Goal: Information Seeking & Learning: Learn about a topic

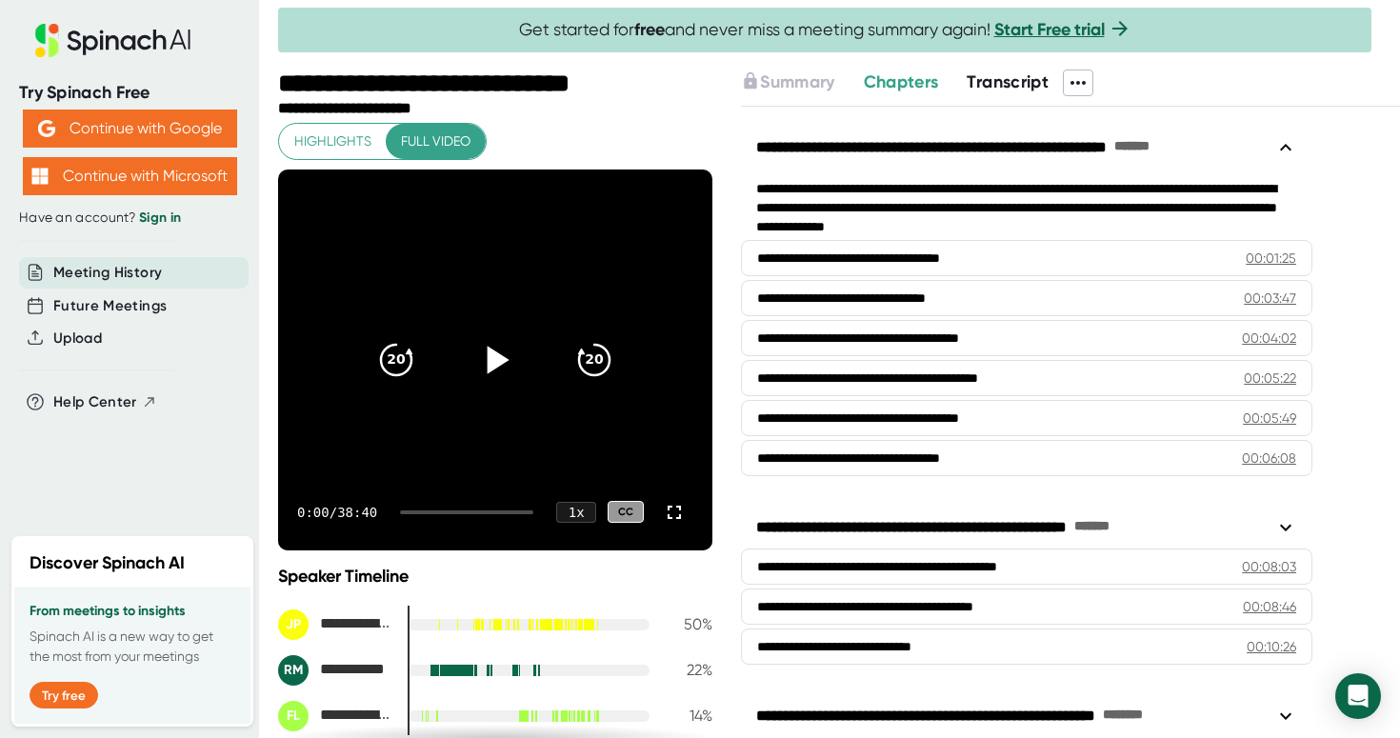
click at [491, 368] on icon at bounding box center [499, 360] width 22 height 28
click at [683, 529] on div "0:00 / 38:40 1 x CC" at bounding box center [495, 512] width 434 height 76
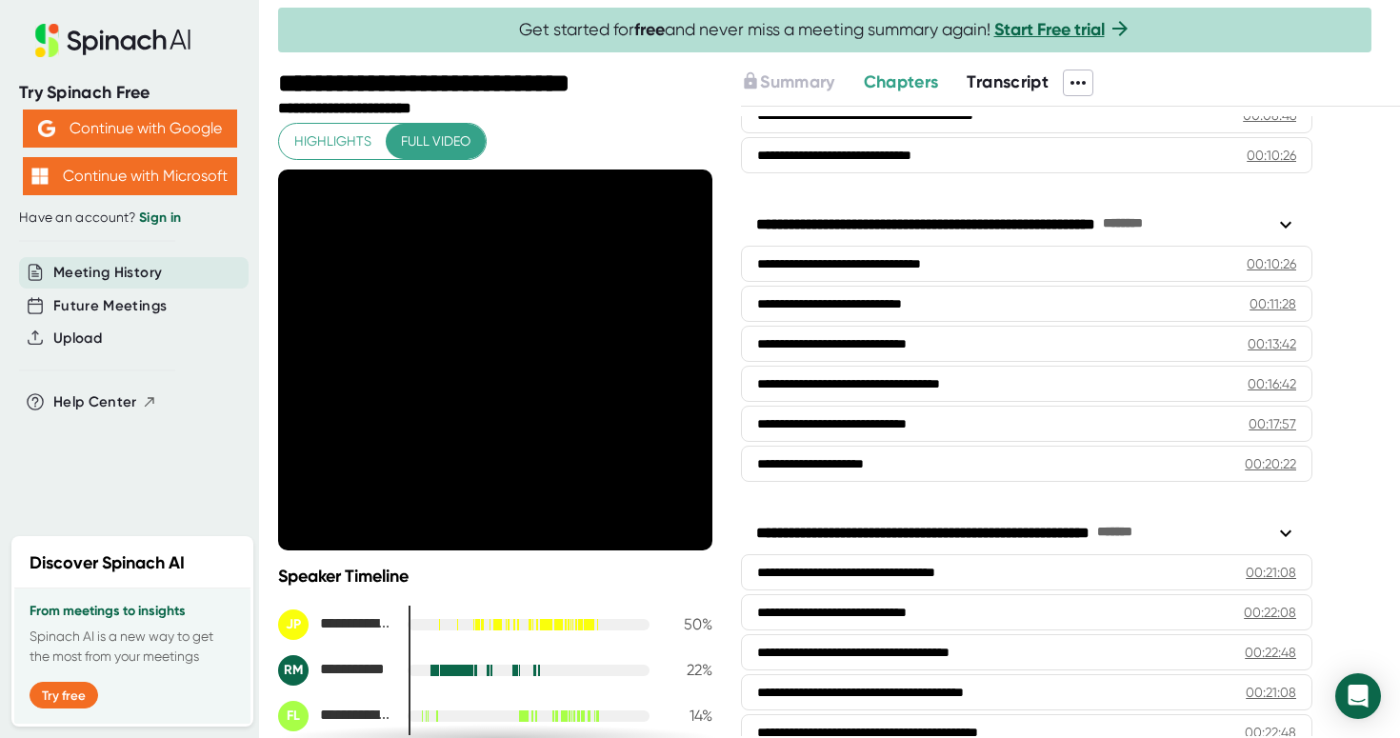
scroll to position [488, 0]
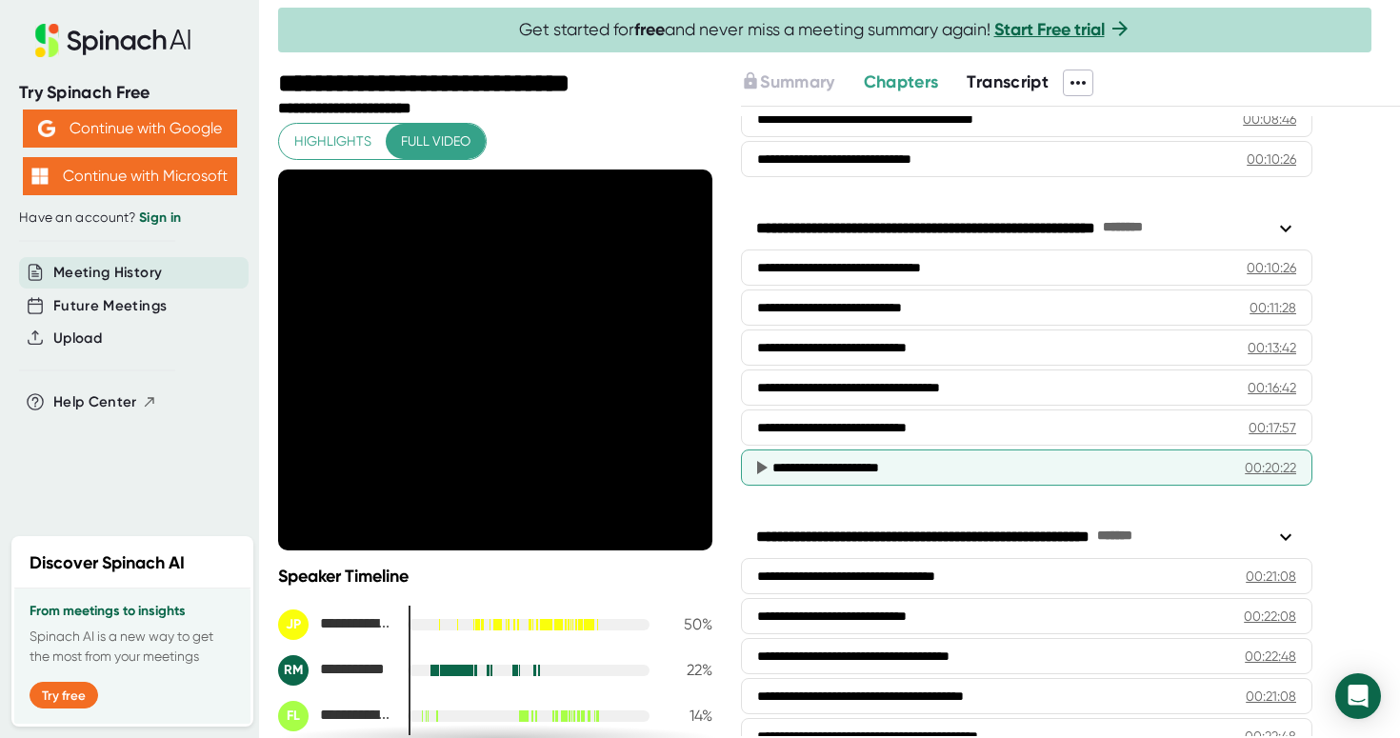
click at [816, 481] on div "**********" at bounding box center [1027, 468] width 572 height 36
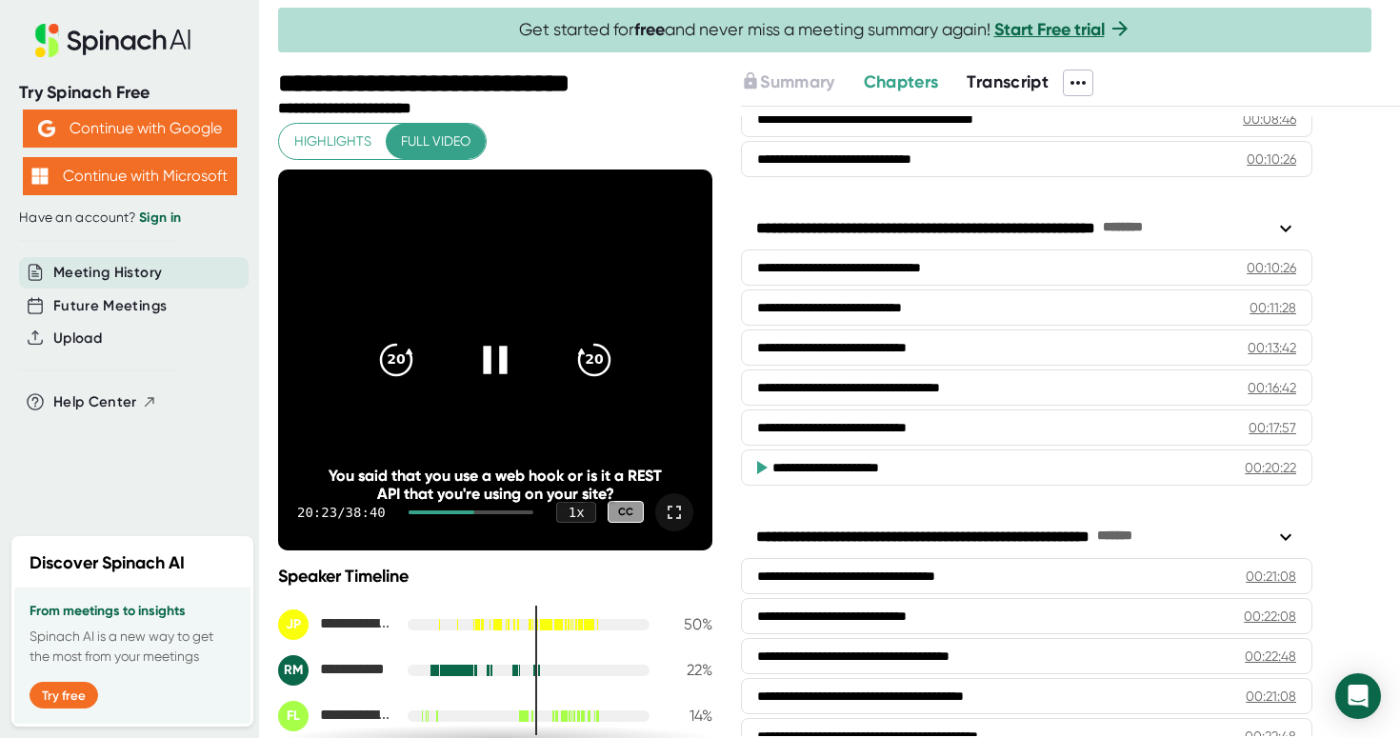
click at [676, 509] on icon at bounding box center [674, 512] width 23 height 23
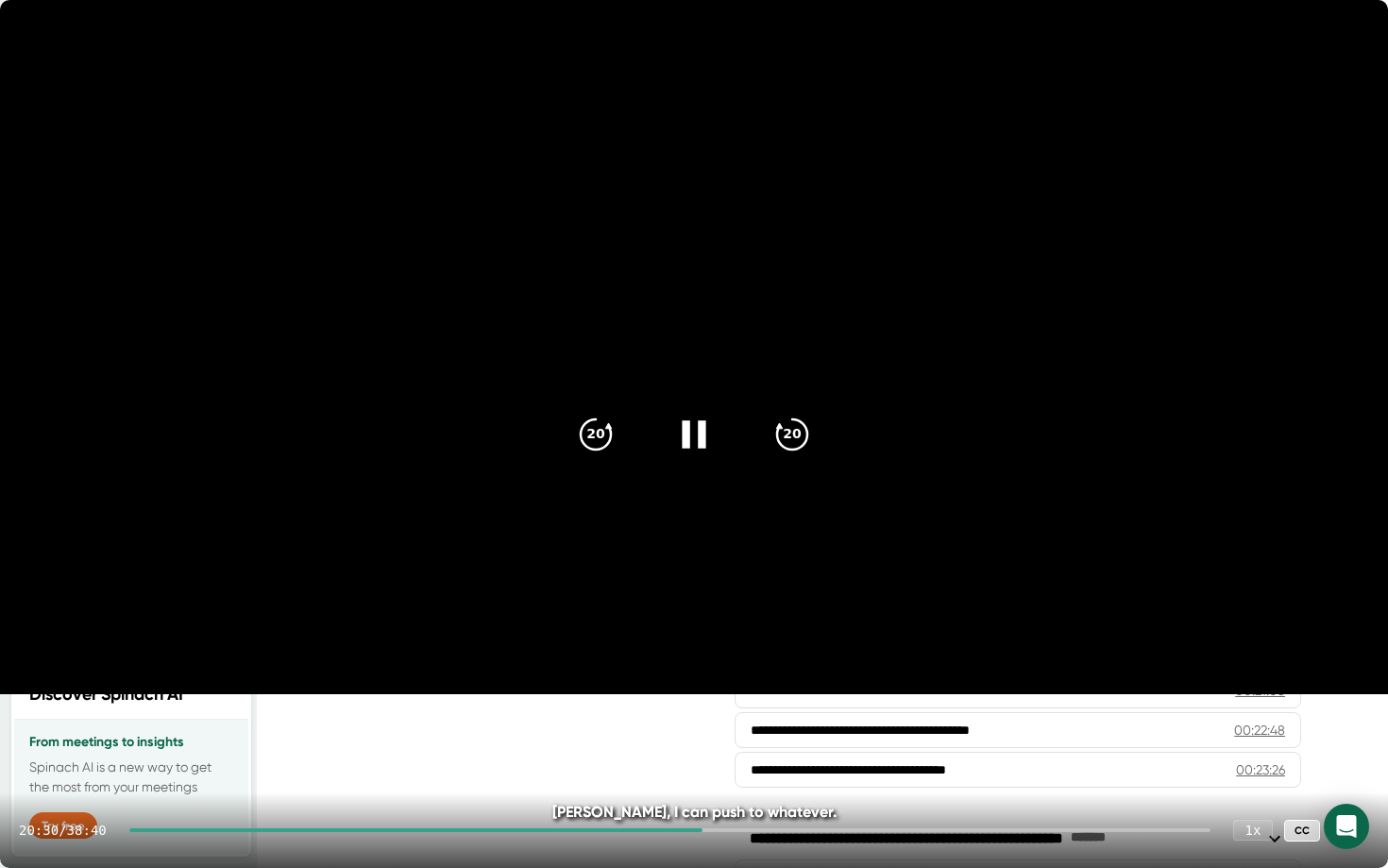
click at [647, 730] on div "20:30 / 38:40 1 x CC" at bounding box center [694, 829] width 1388 height 75
click at [660, 730] on div at bounding box center [416, 830] width 574 height 4
click at [660, 730] on div at bounding box center [670, 830] width 1082 height 4
click at [433, 694] on video at bounding box center [694, 347] width 1388 height 694
click at [721, 435] on div at bounding box center [694, 434] width 79 height 79
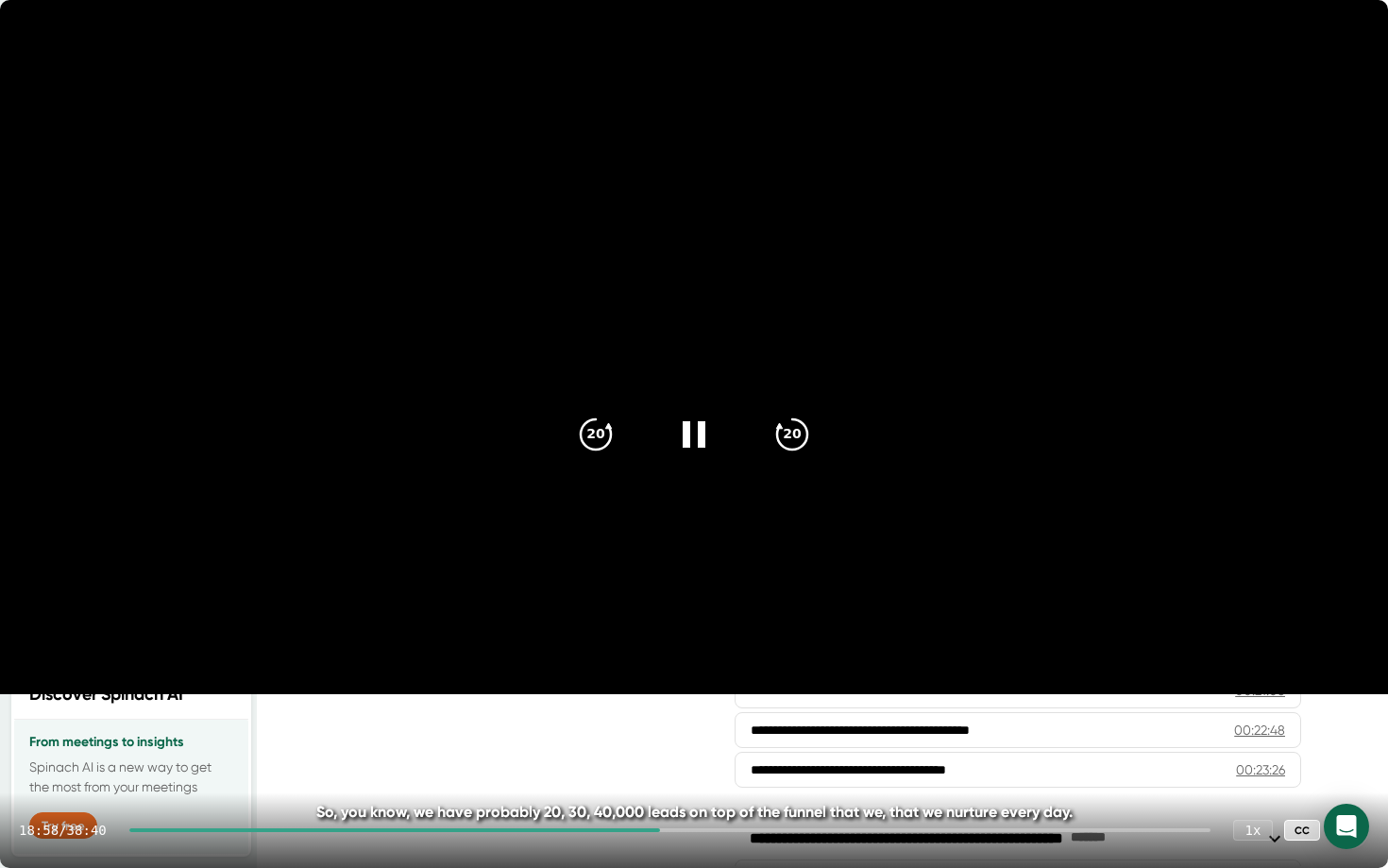
click at [628, 730] on div at bounding box center [395, 830] width 530 height 4
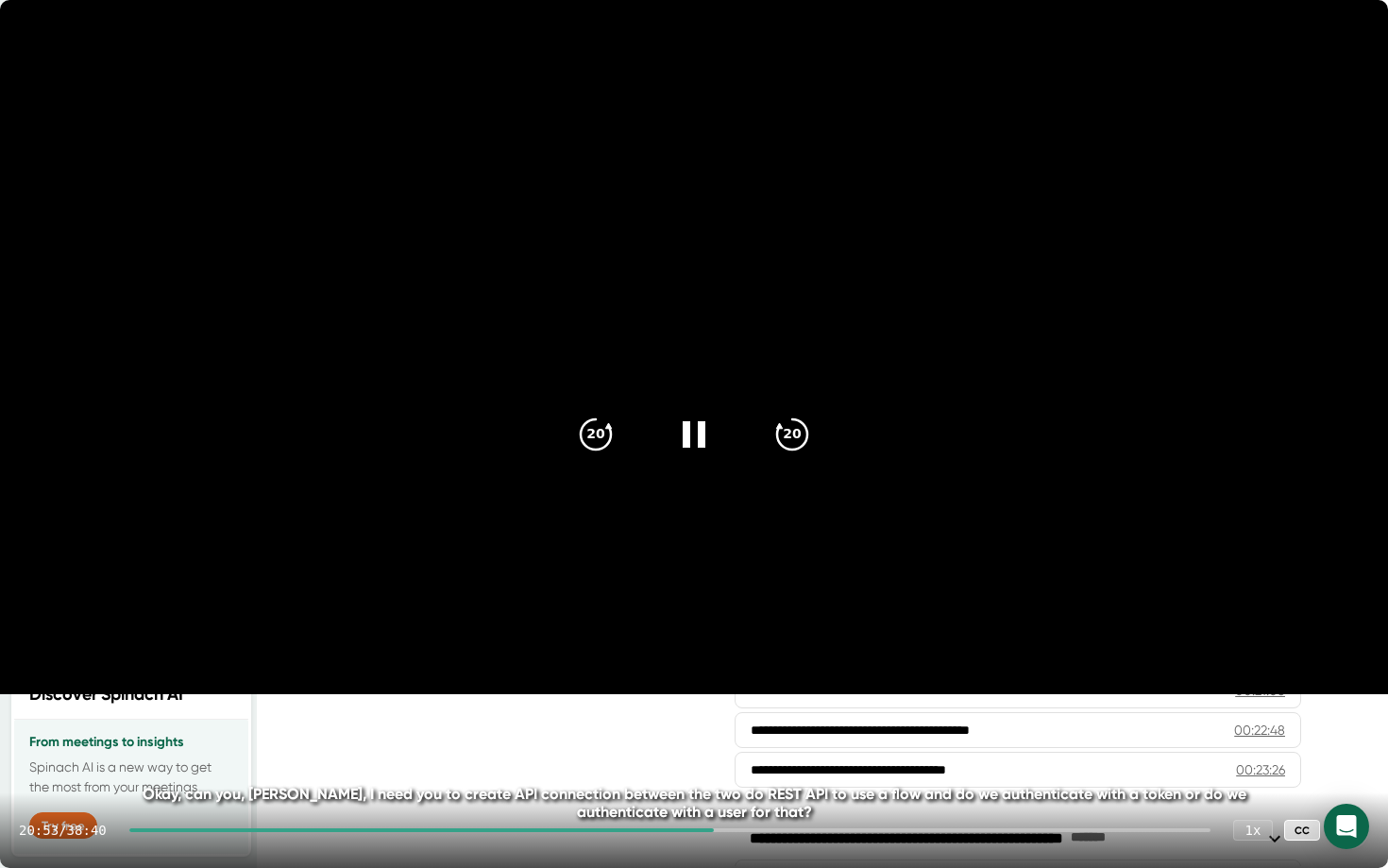
click at [275, 459] on video at bounding box center [694, 347] width 1388 height 694
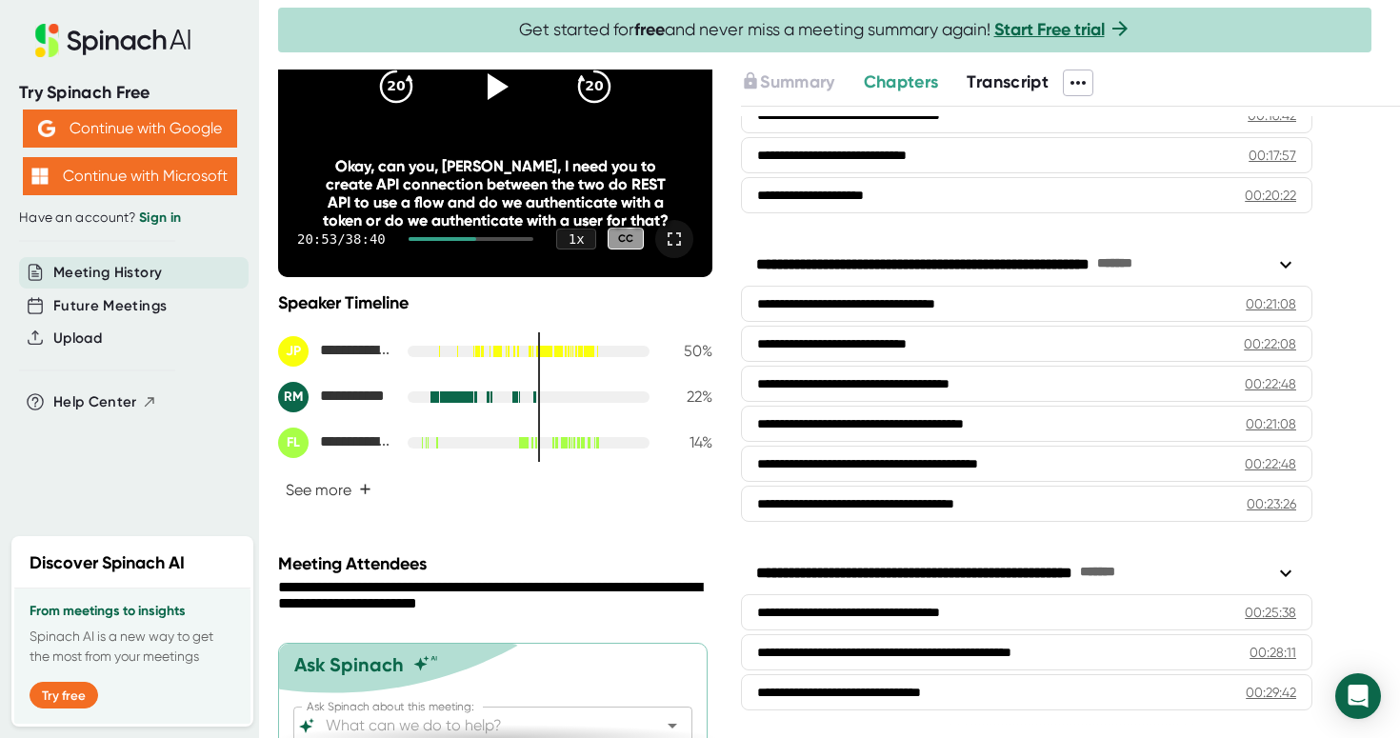
scroll to position [350, 0]
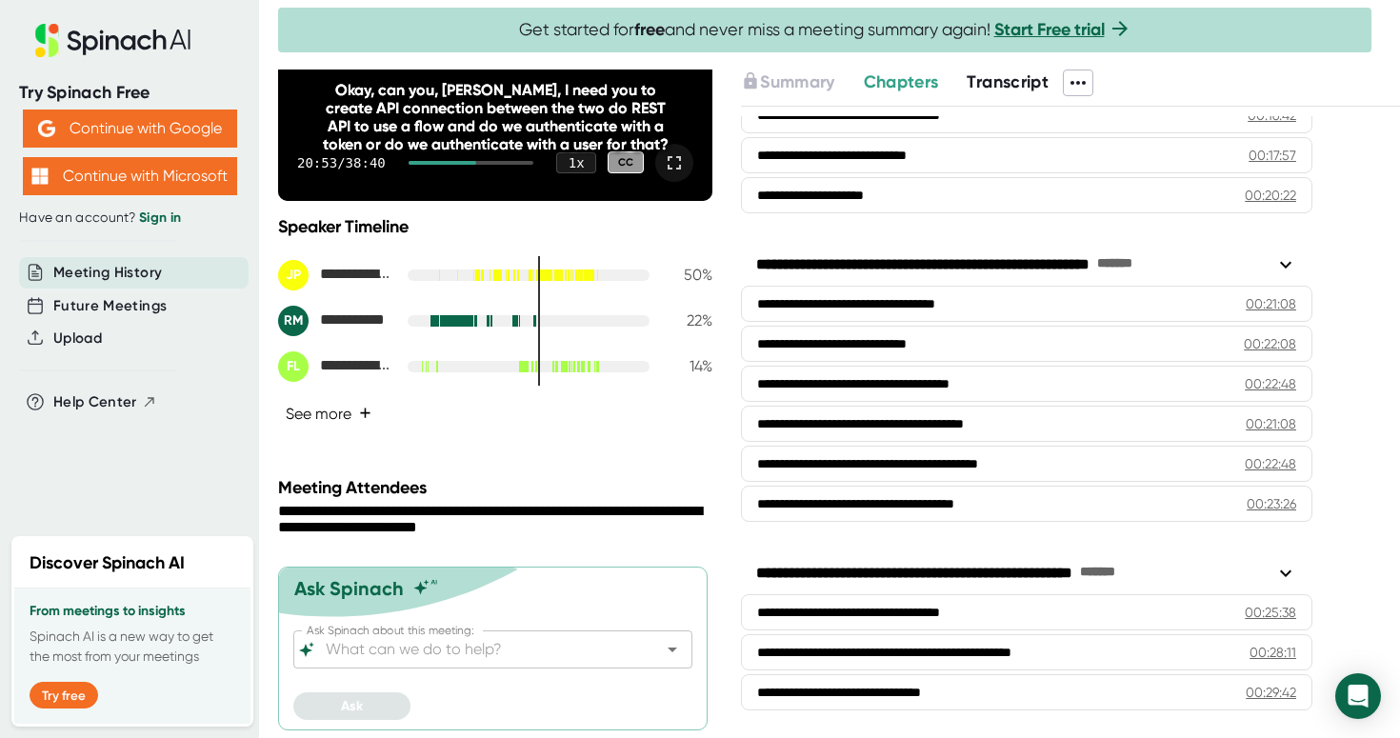
click at [352, 411] on button "See more +" at bounding box center [328, 413] width 101 height 33
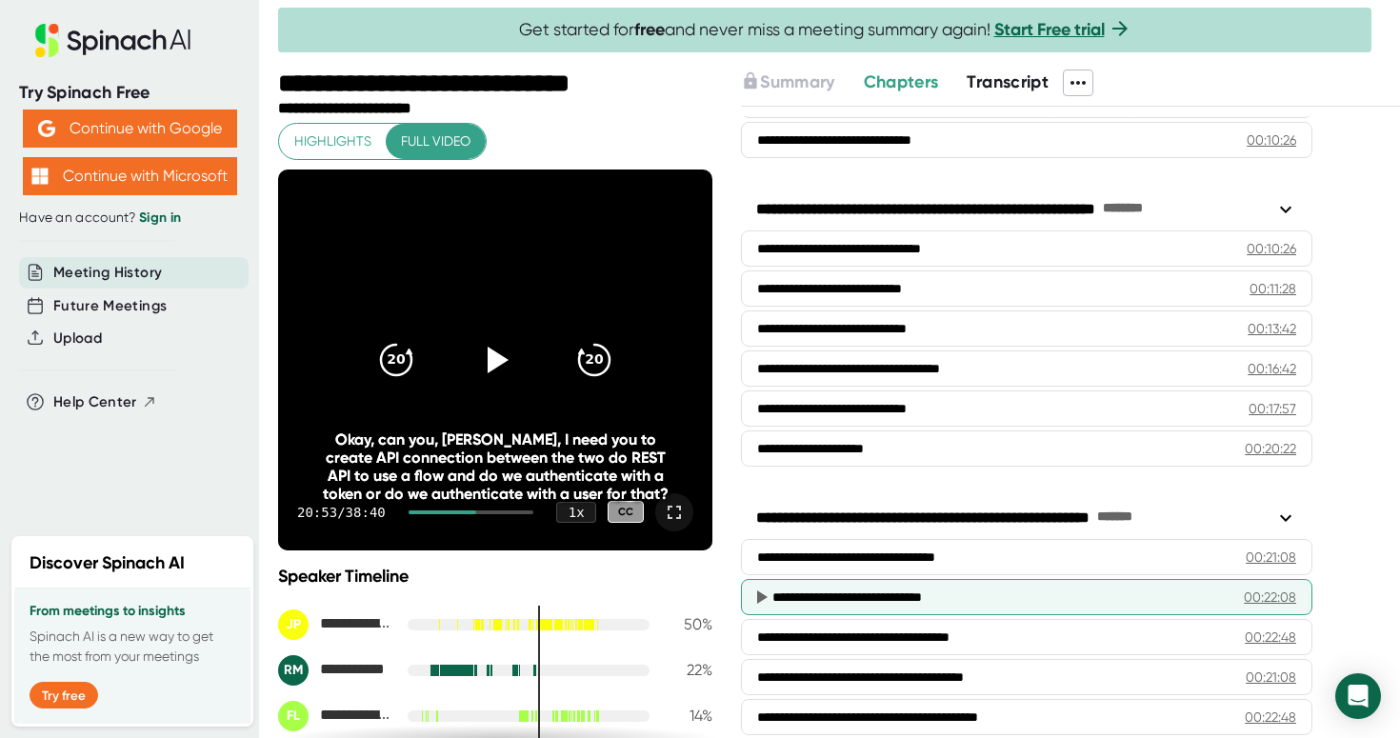
scroll to position [0, 0]
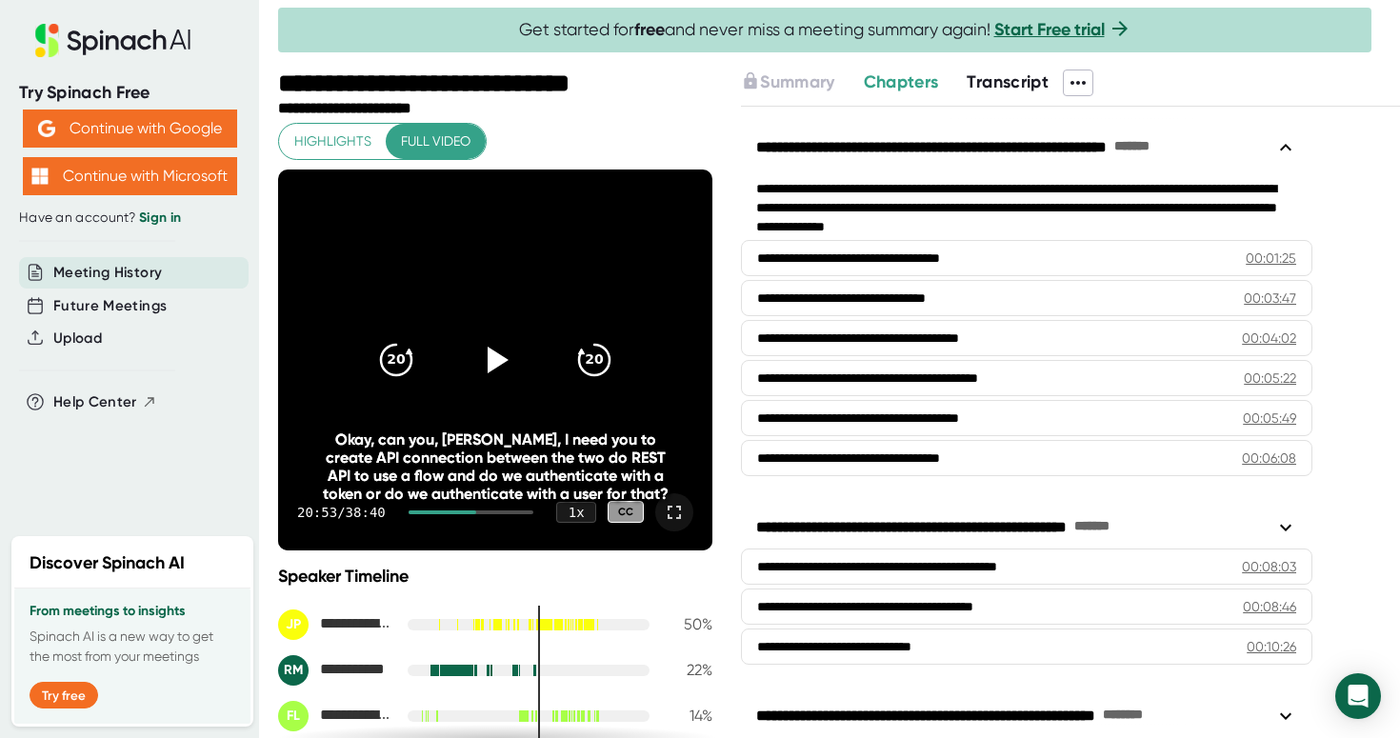
click at [1106, 67] on div at bounding box center [839, 65] width 1122 height 10
click at [1084, 71] on icon at bounding box center [1078, 82] width 23 height 23
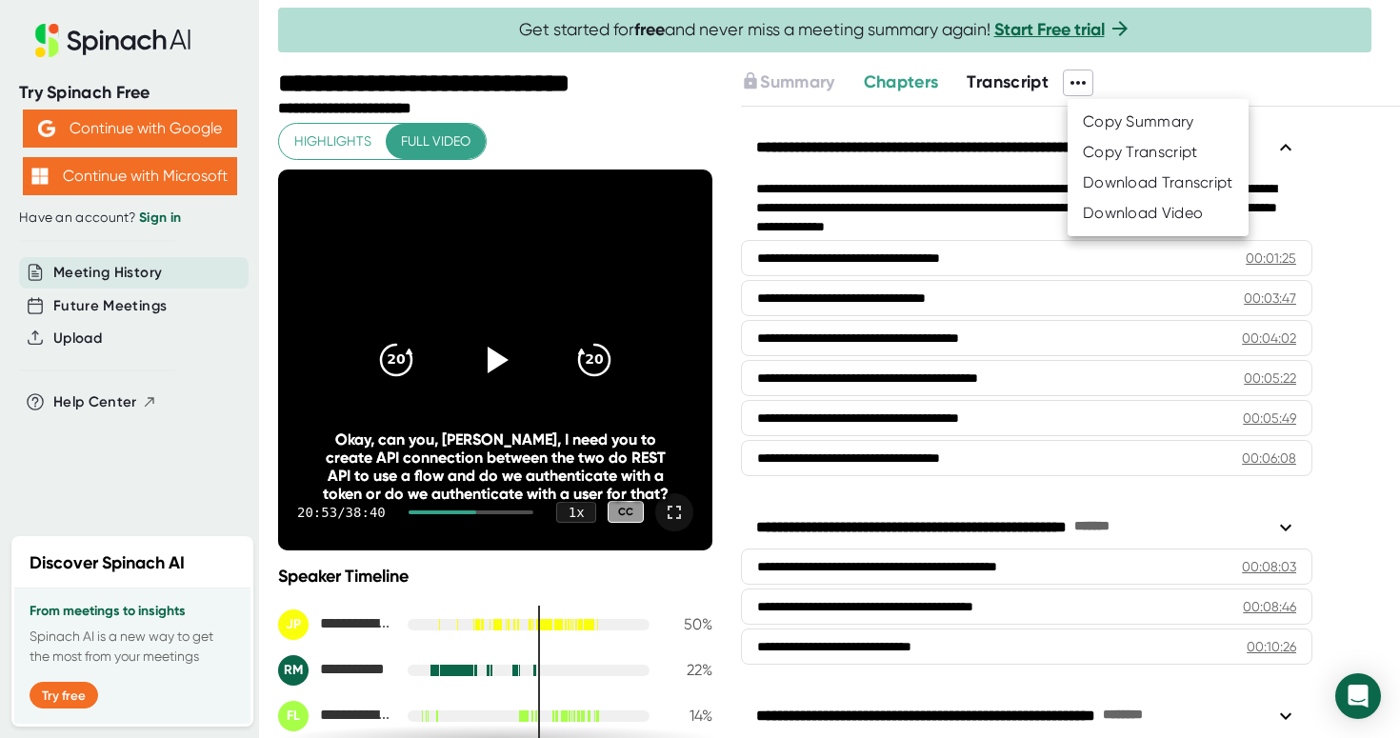
click at [991, 92] on div at bounding box center [700, 369] width 1400 height 738
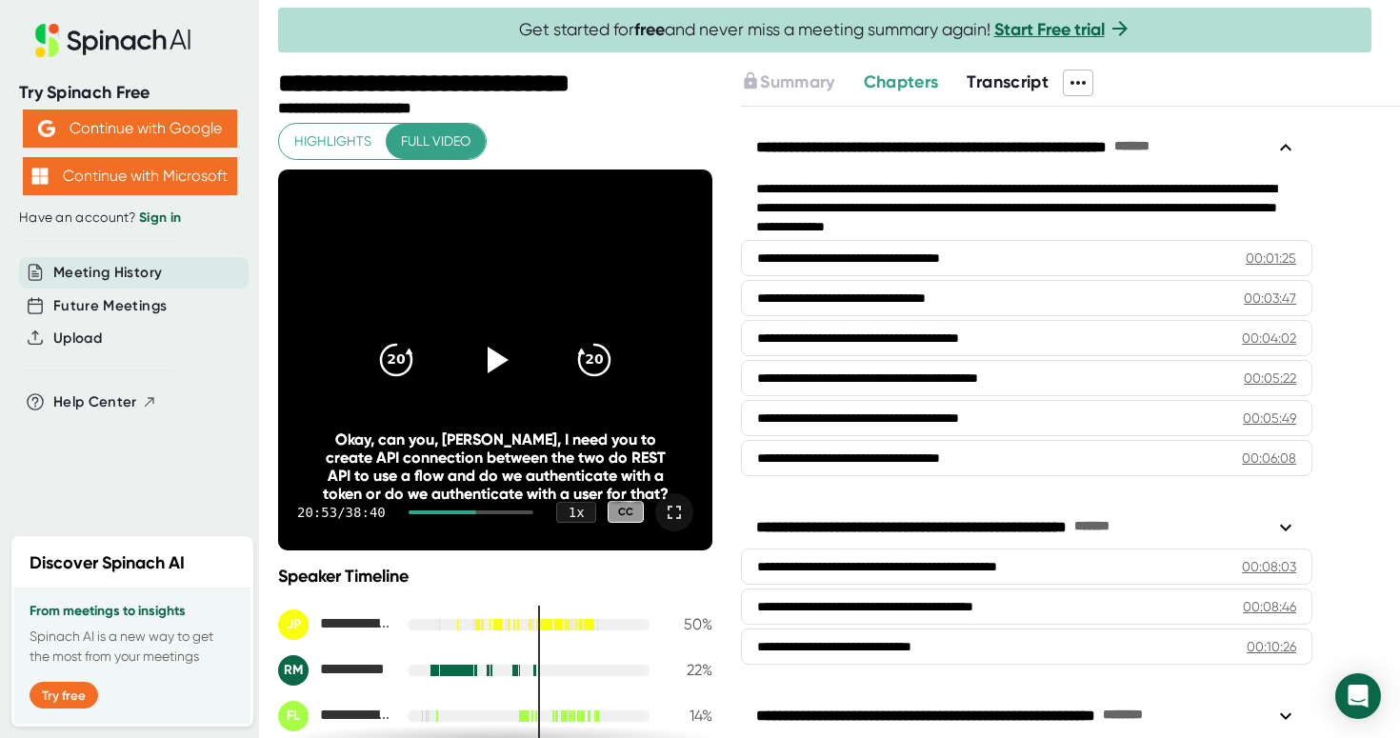
click at [937, 96] on div "**********" at bounding box center [1070, 405] width 659 height 670
click at [925, 80] on span "Chapters" at bounding box center [901, 81] width 75 height 21
click at [990, 78] on span "Transcript" at bounding box center [1008, 81] width 82 height 21
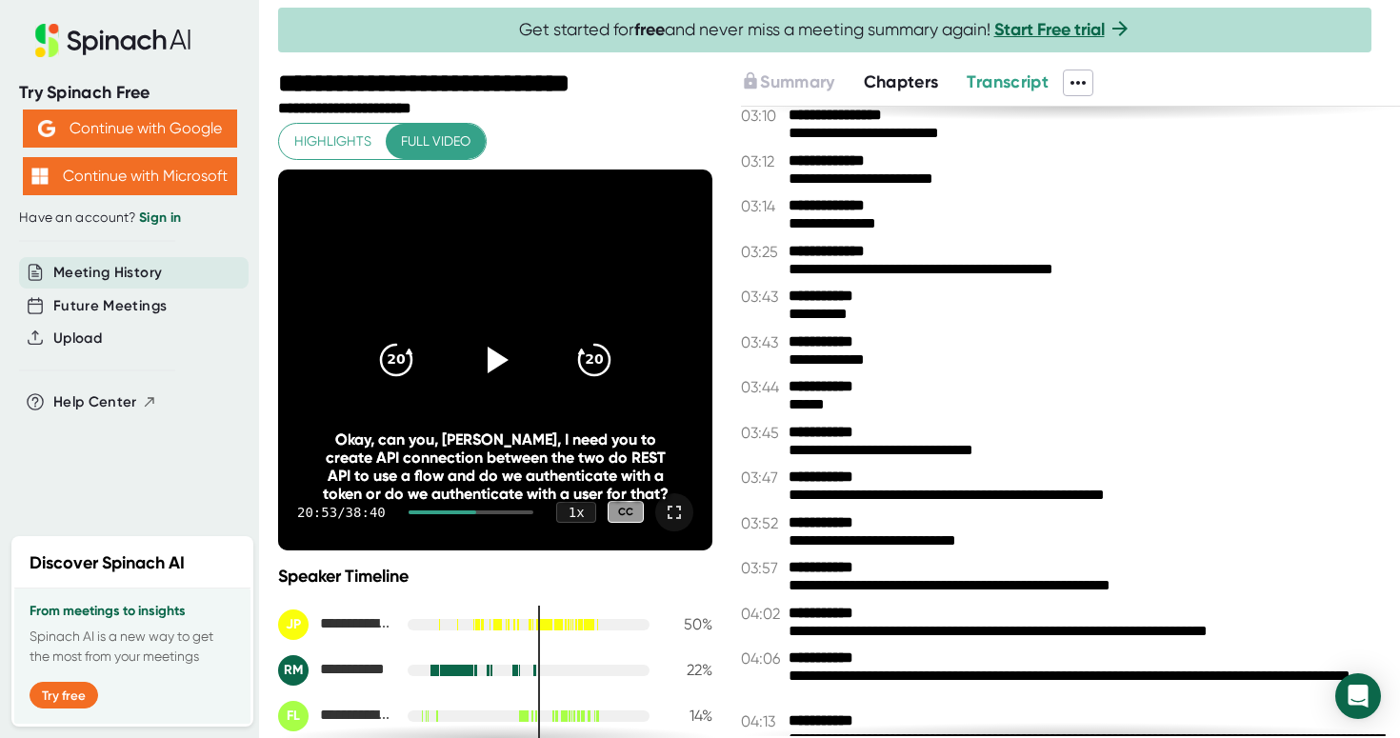
scroll to position [906, 0]
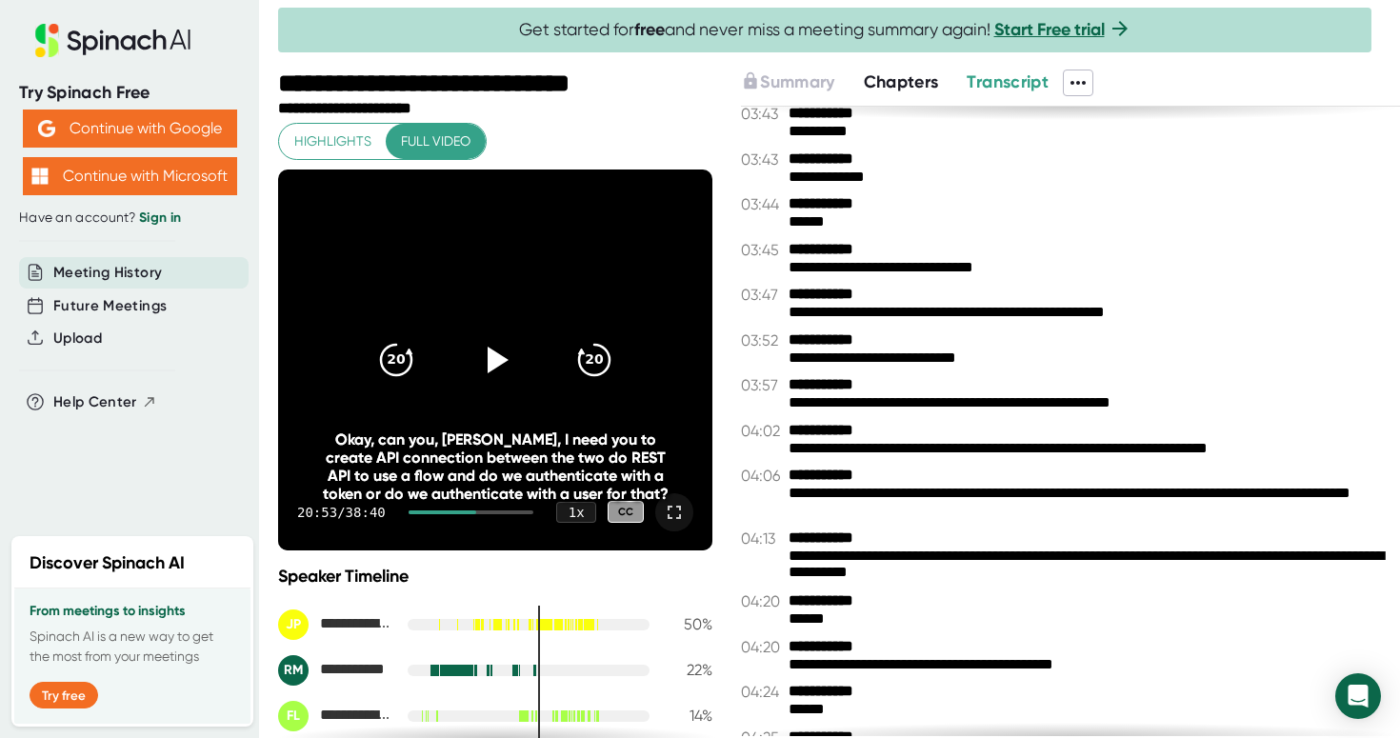
click at [903, 101] on div "**********" at bounding box center [1070, 405] width 659 height 670
click at [904, 92] on button "Chapters" at bounding box center [901, 83] width 75 height 26
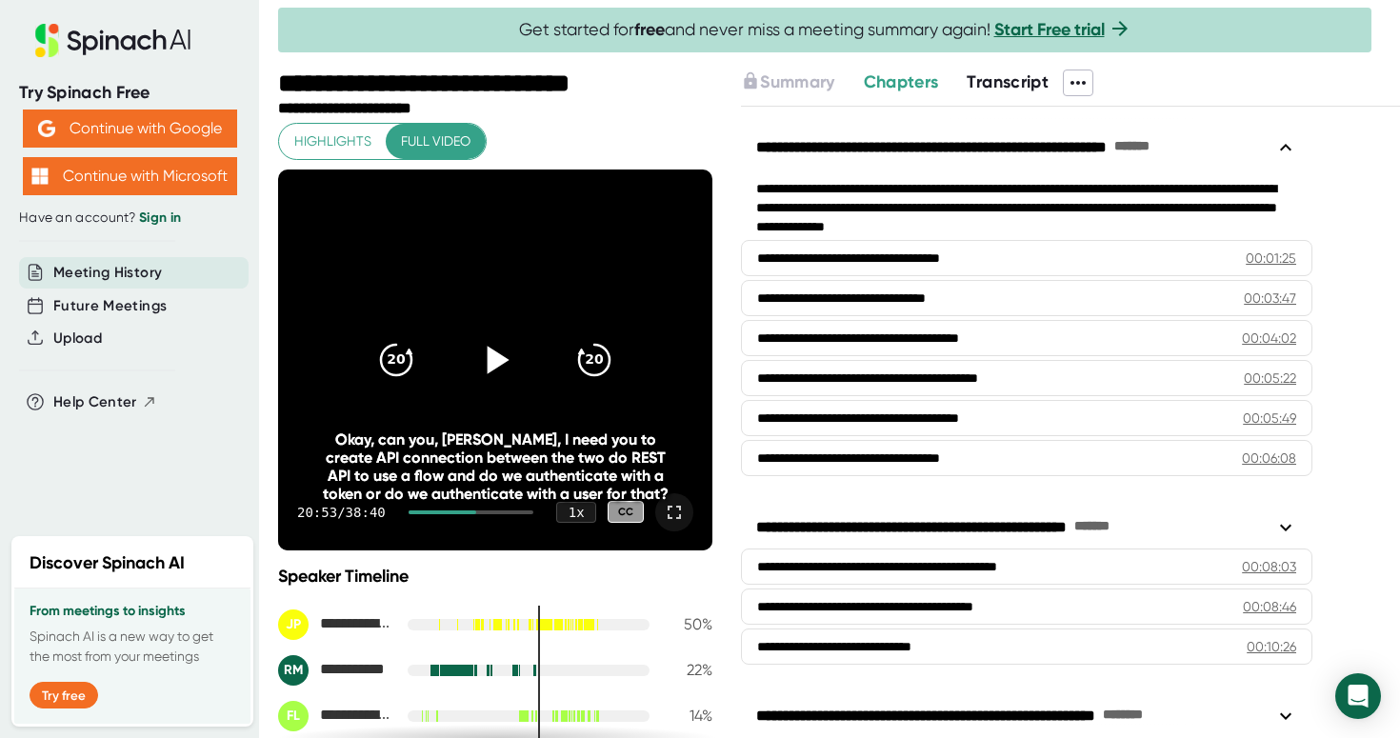
click at [484, 380] on div at bounding box center [495, 360] width 80 height 80
click at [675, 510] on icon at bounding box center [674, 512] width 23 height 23
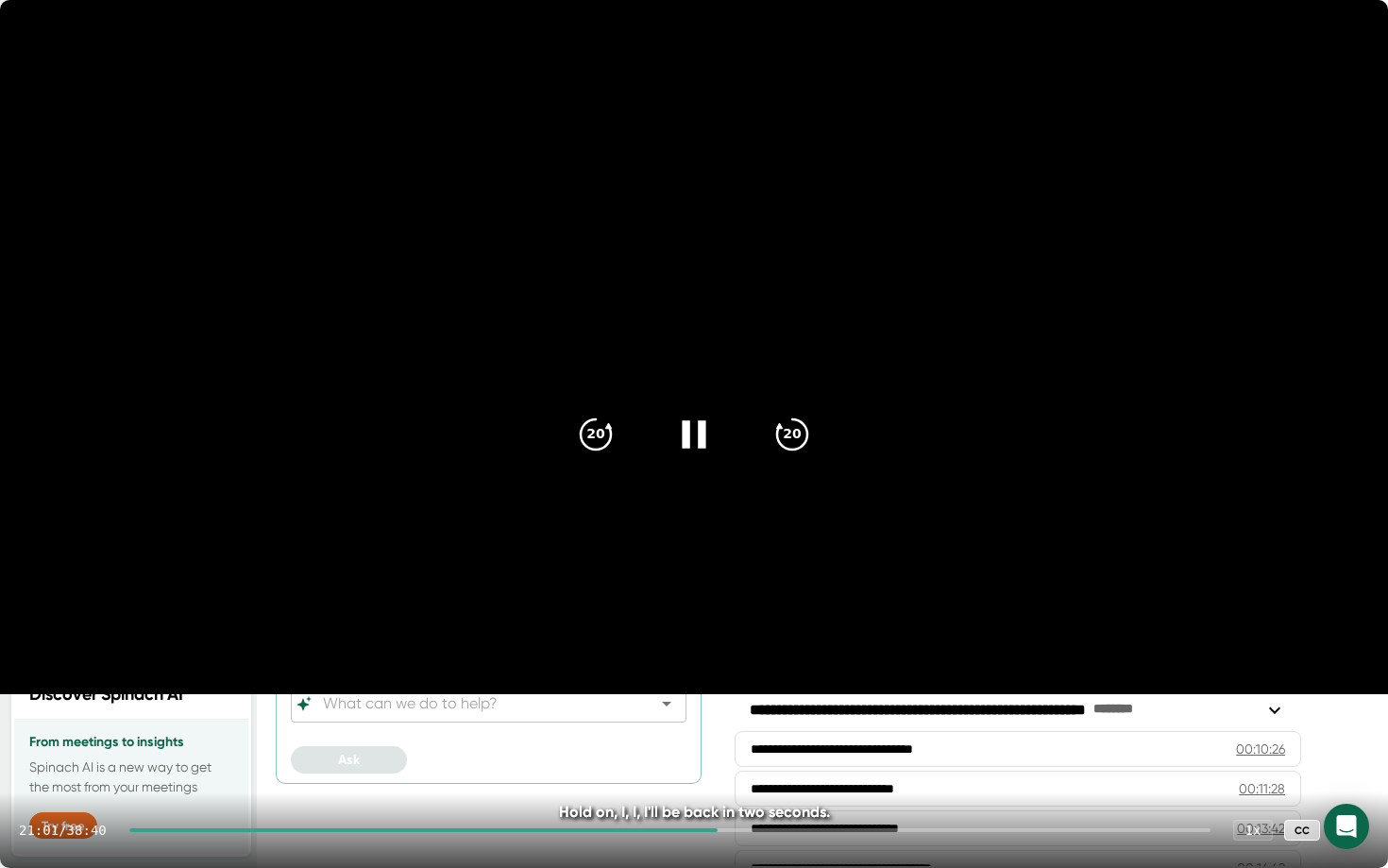
click at [450, 649] on video at bounding box center [694, 347] width 1388 height 694
click at [417, 651] on video at bounding box center [694, 347] width 1388 height 694
click at [696, 447] on icon at bounding box center [694, 433] width 48 height 48
